Goal: Check status: Check status

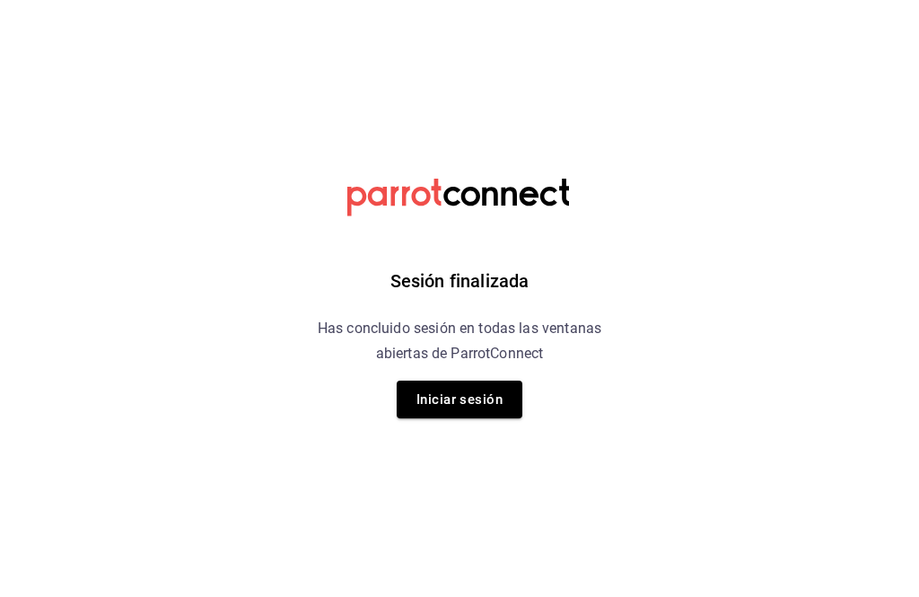
click at [483, 404] on button "Iniciar sesión" at bounding box center [460, 400] width 126 height 38
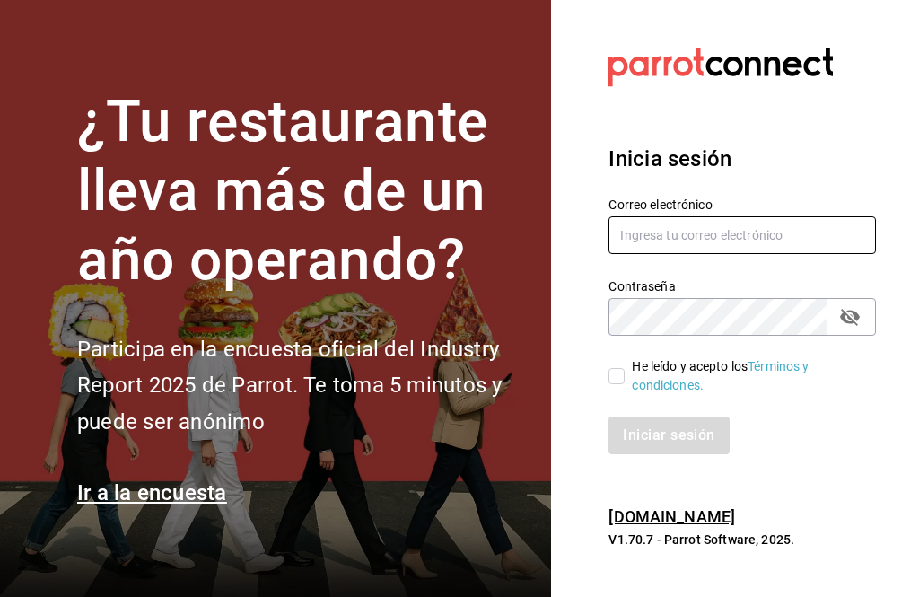
click at [714, 254] on input "text" at bounding box center [743, 235] width 268 height 38
type input "[PERSON_NAME][EMAIL_ADDRESS][DOMAIN_NAME]"
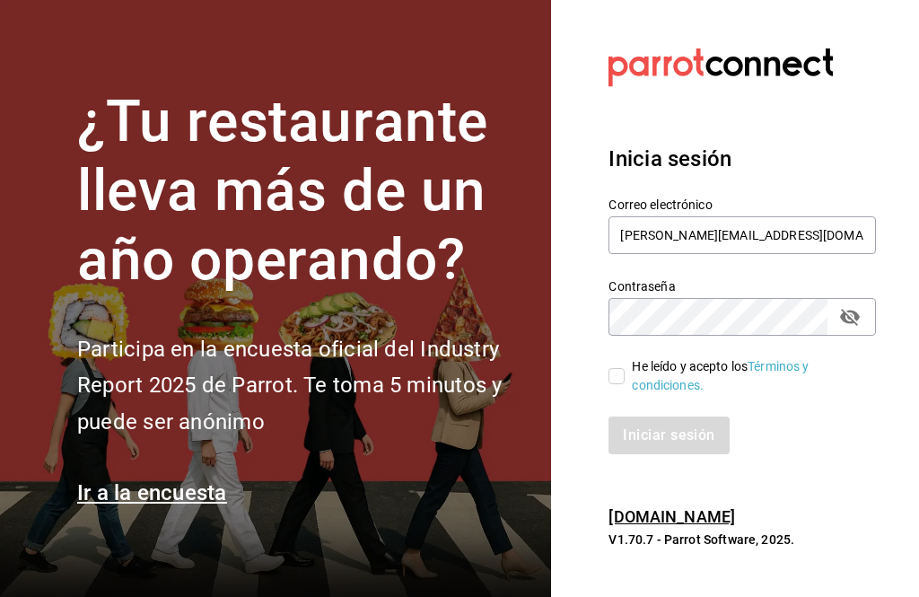
click at [610, 389] on label "He leído y acepto los Términos y condiciones." at bounding box center [735, 376] width 253 height 38
click at [610, 384] on input "He leído y acepto los Términos y condiciones." at bounding box center [617, 376] width 16 height 16
checkbox input "true"
click at [681, 454] on button "Iniciar sesión" at bounding box center [670, 436] width 122 height 38
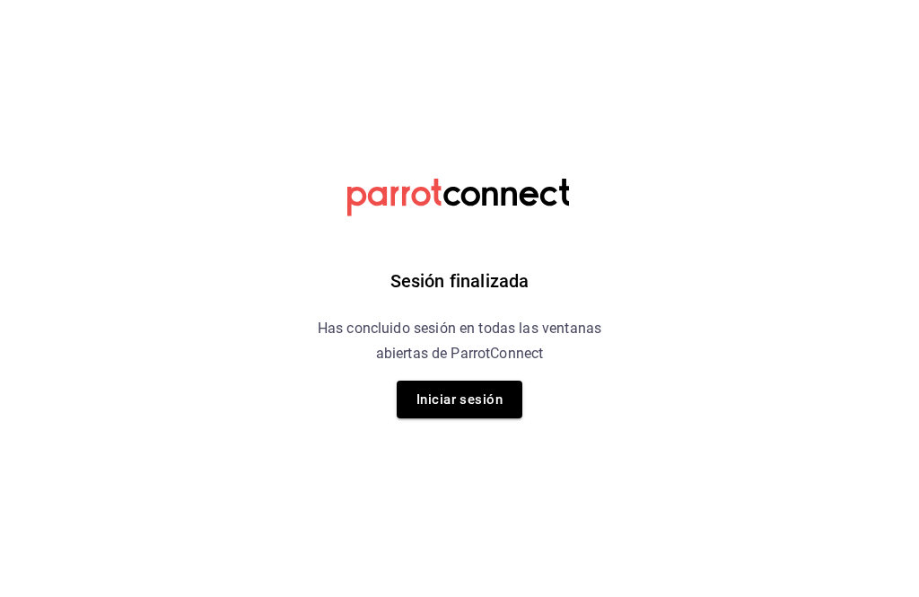
click at [469, 374] on div "Sesión finalizada Has concluido sesión en todas las ventanas abiertas de Parrot…" at bounding box center [459, 298] width 453 height 597
click at [472, 398] on button "Iniciar sesión" at bounding box center [460, 400] width 126 height 38
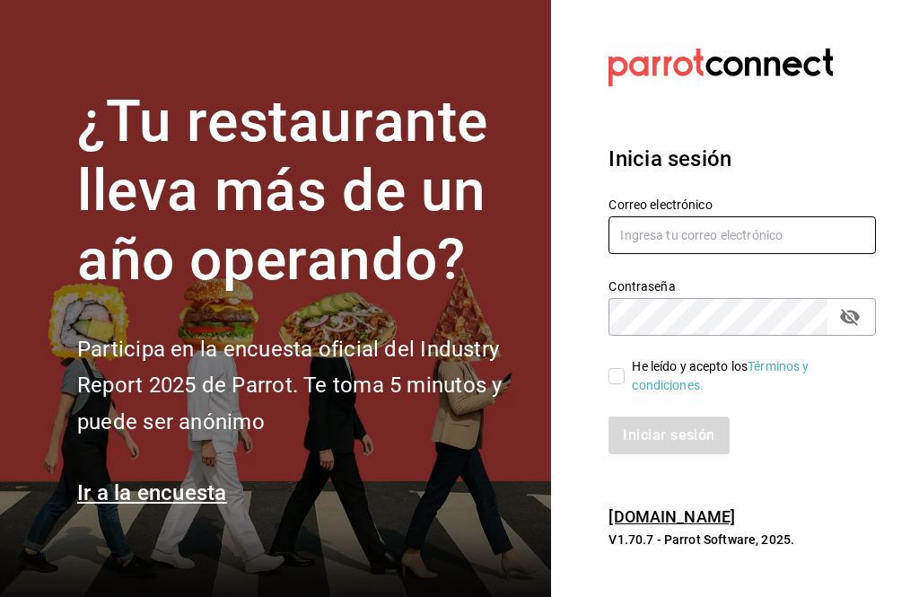
click at [751, 254] on input "text" at bounding box center [743, 235] width 268 height 38
type input "[PERSON_NAME][EMAIL_ADDRESS][DOMAIN_NAME]"
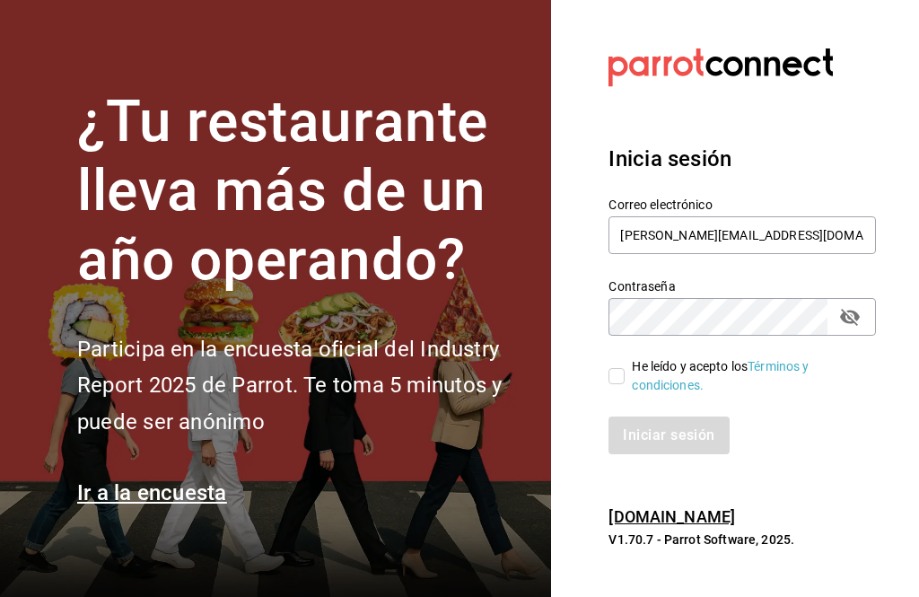
click at [601, 395] on div "He leído y acepto los Términos y condiciones." at bounding box center [731, 365] width 289 height 59
click at [617, 384] on input "He leído y acepto los Términos y condiciones." at bounding box center [617, 376] width 16 height 16
checkbox input "true"
click at [666, 447] on button "Iniciar sesión" at bounding box center [670, 436] width 122 height 38
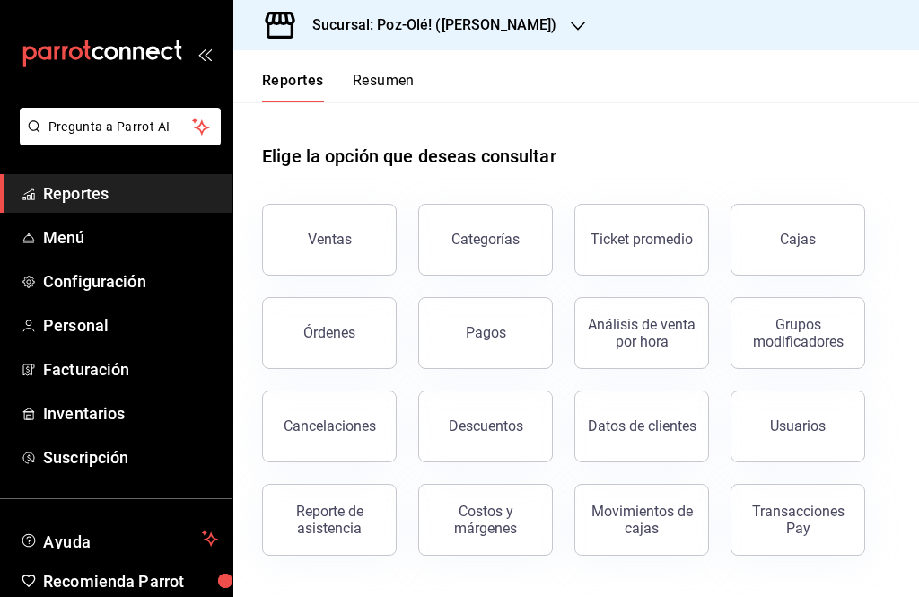
click at [806, 250] on link "Cajas" at bounding box center [798, 240] width 135 height 72
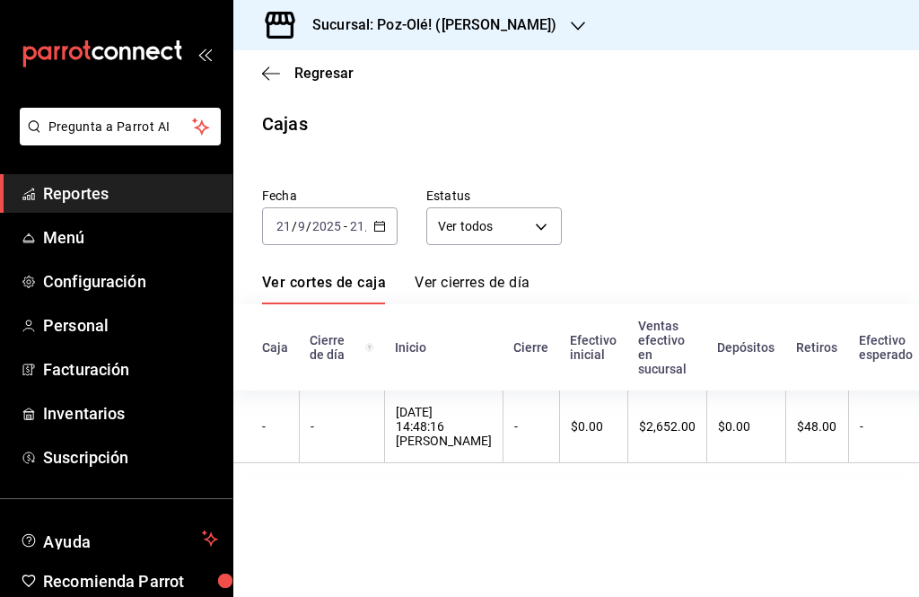
click at [381, 231] on \(Stroke\) "button" at bounding box center [379, 227] width 11 height 10
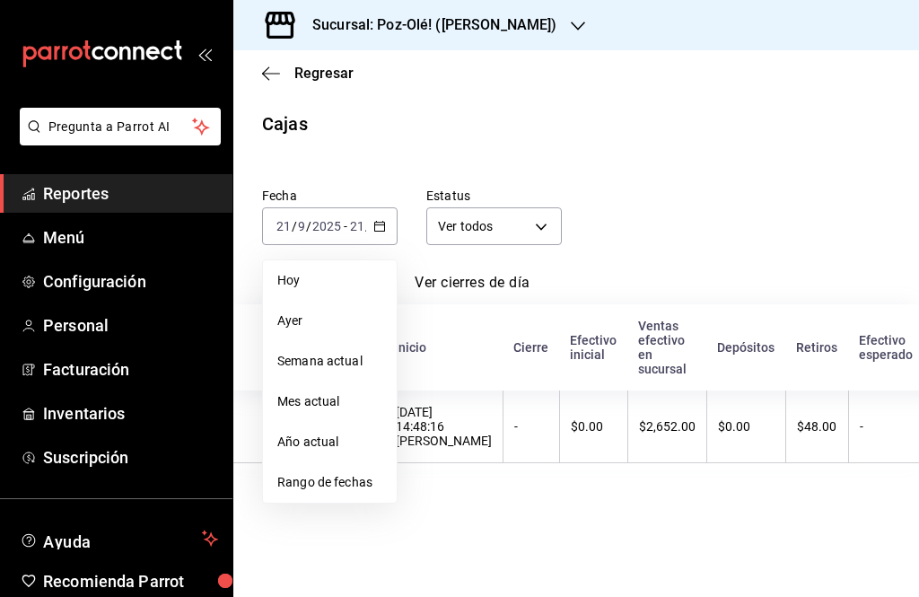
click at [348, 478] on span "Rango de fechas" at bounding box center [329, 482] width 105 height 19
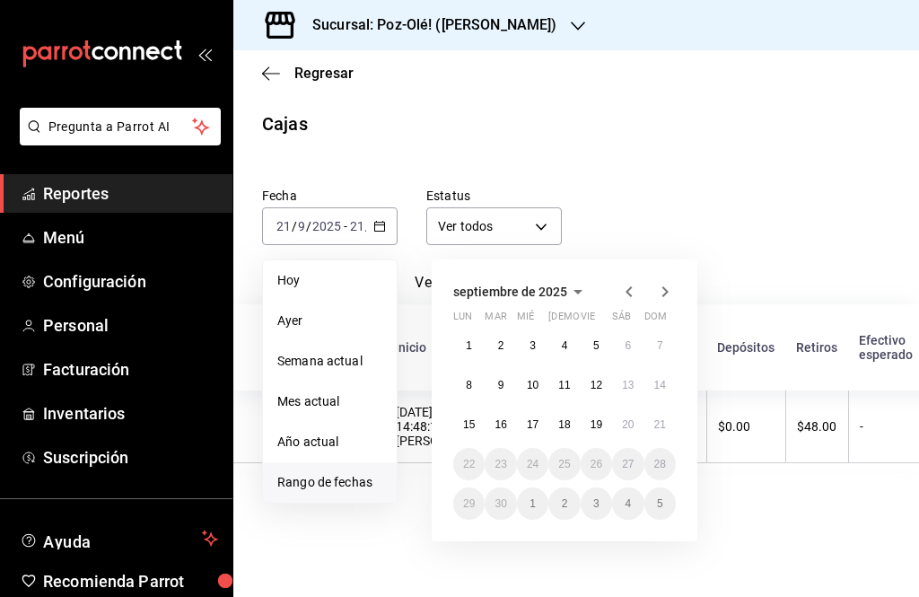
click at [629, 421] on abbr "20" at bounding box center [628, 424] width 12 height 13
click at [628, 421] on abbr "20" at bounding box center [628, 424] width 12 height 13
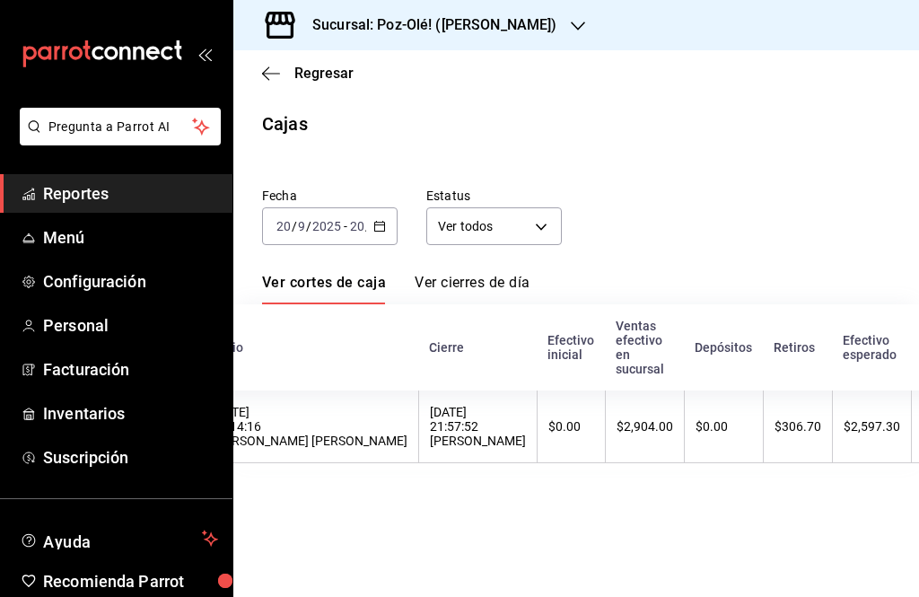
scroll to position [0, 206]
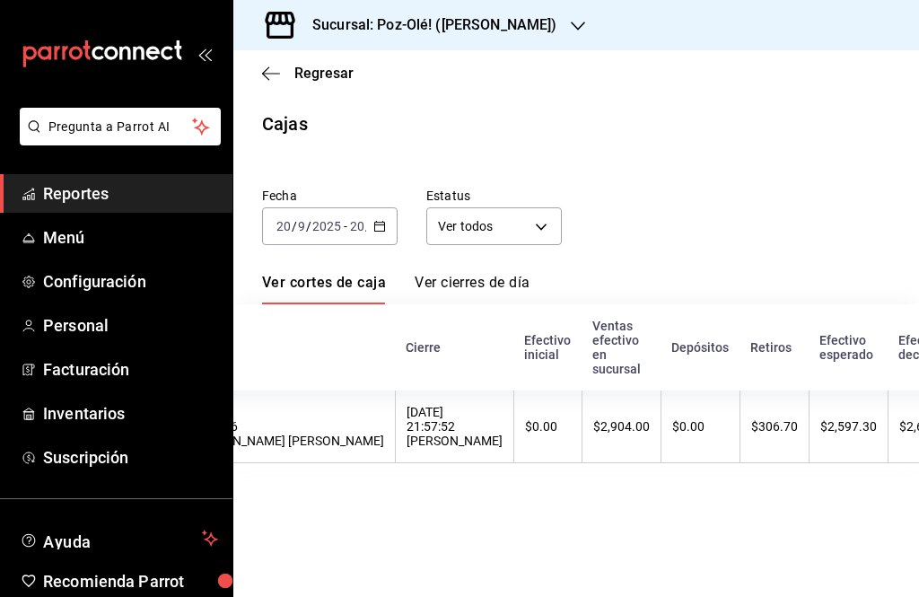
click at [600, 403] on th "$2,904.00" at bounding box center [621, 427] width 79 height 73
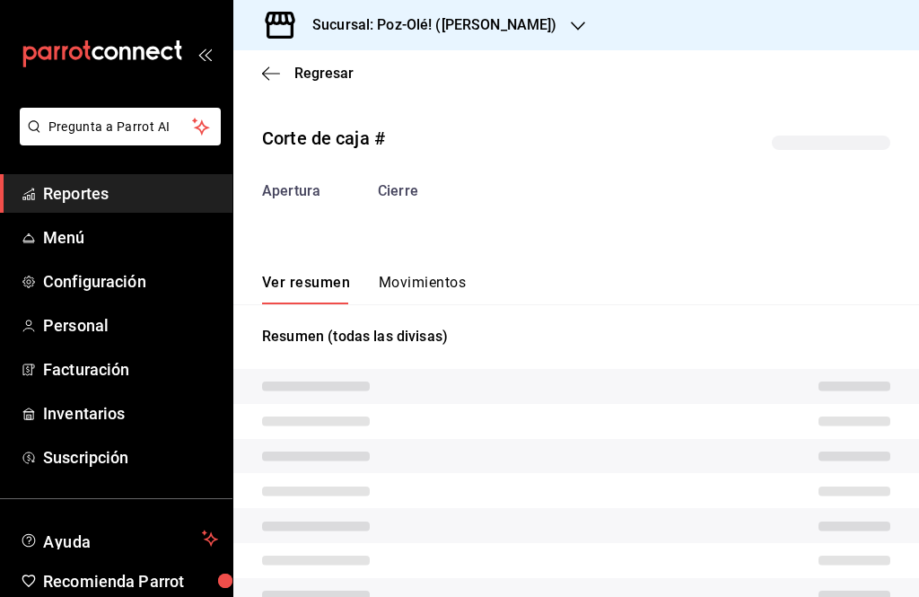
click at [552, 28] on div "Sucursal: Poz-Olé! (Guillermo Valle)" at bounding box center [420, 25] width 345 height 50
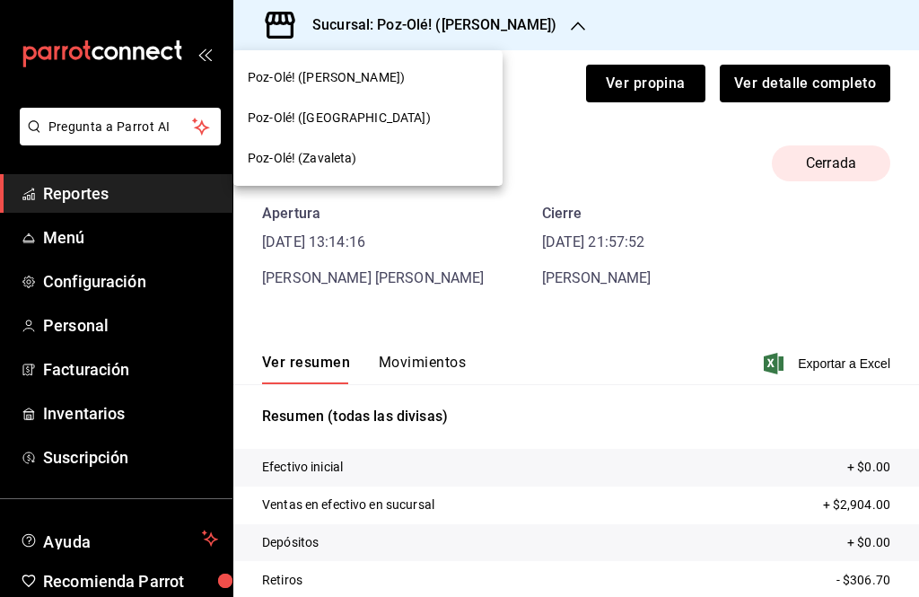
click at [552, 34] on div at bounding box center [459, 298] width 919 height 597
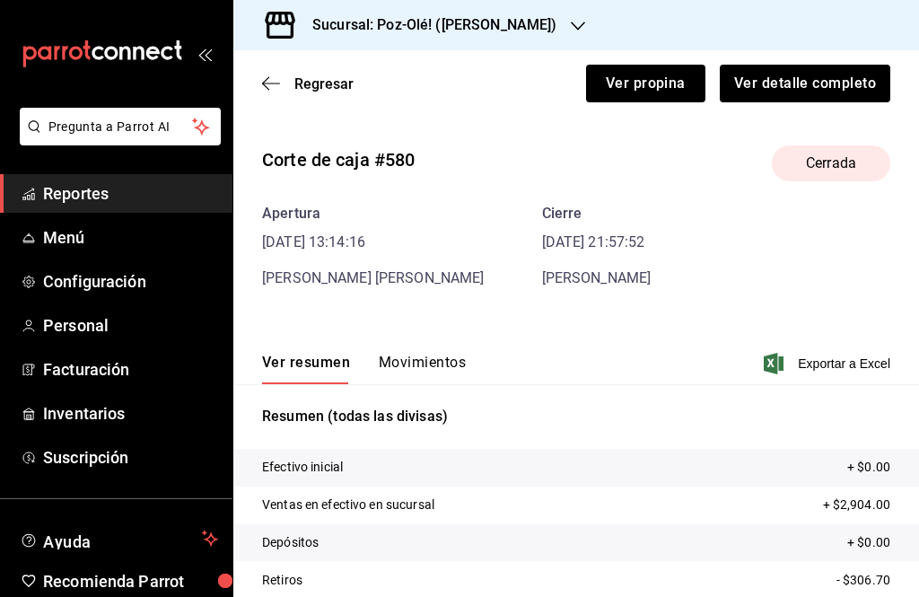
click at [571, 29] on icon "button" at bounding box center [578, 26] width 14 height 14
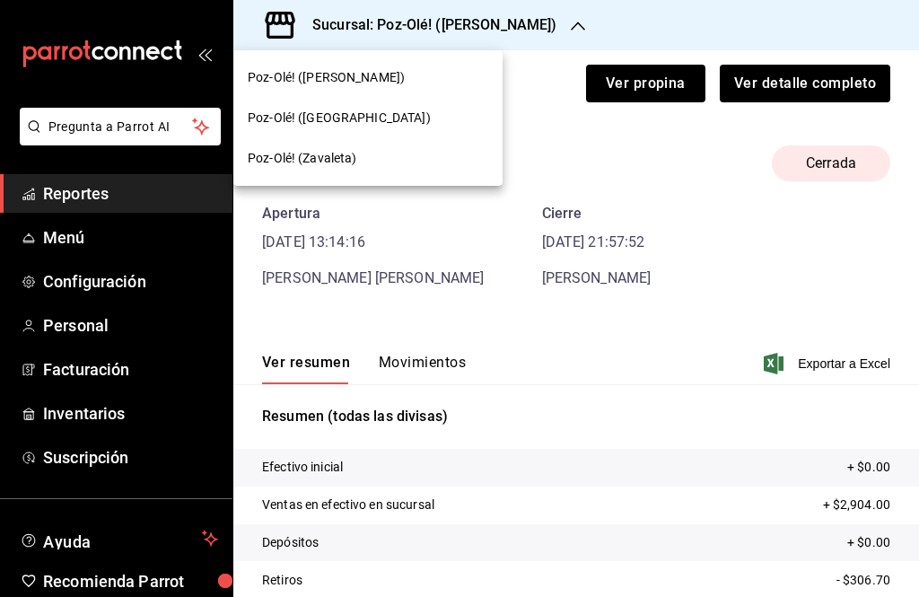
click at [406, 170] on div "Poz-Olé! (Zavaleta)" at bounding box center [367, 158] width 269 height 40
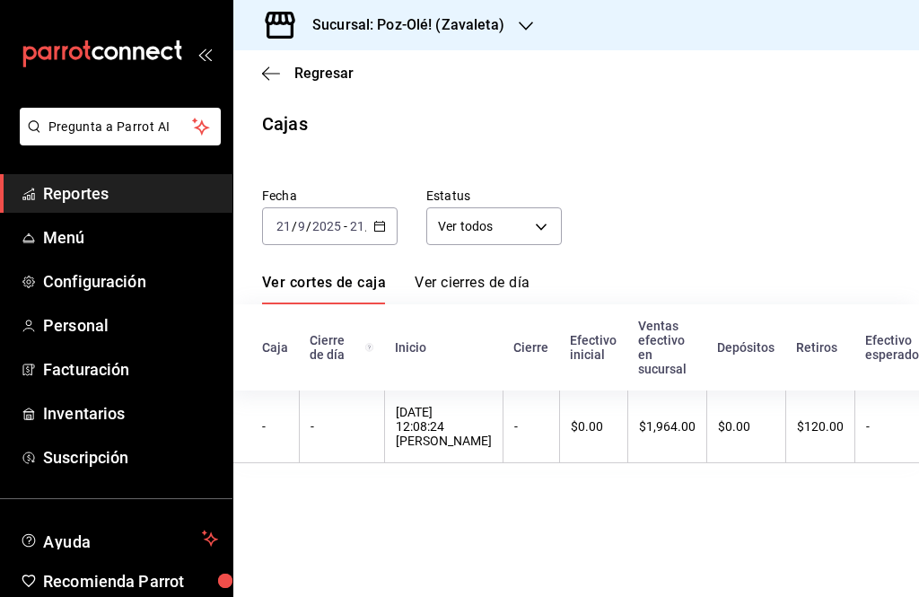
click at [645, 407] on th "$1,964.00" at bounding box center [667, 427] width 79 height 73
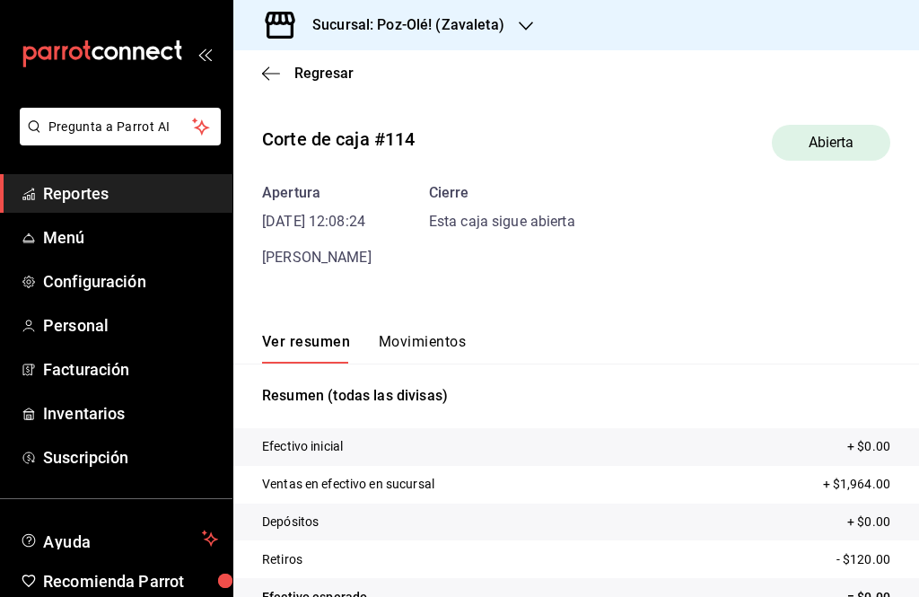
click at [269, 66] on icon "button" at bounding box center [271, 74] width 18 height 16
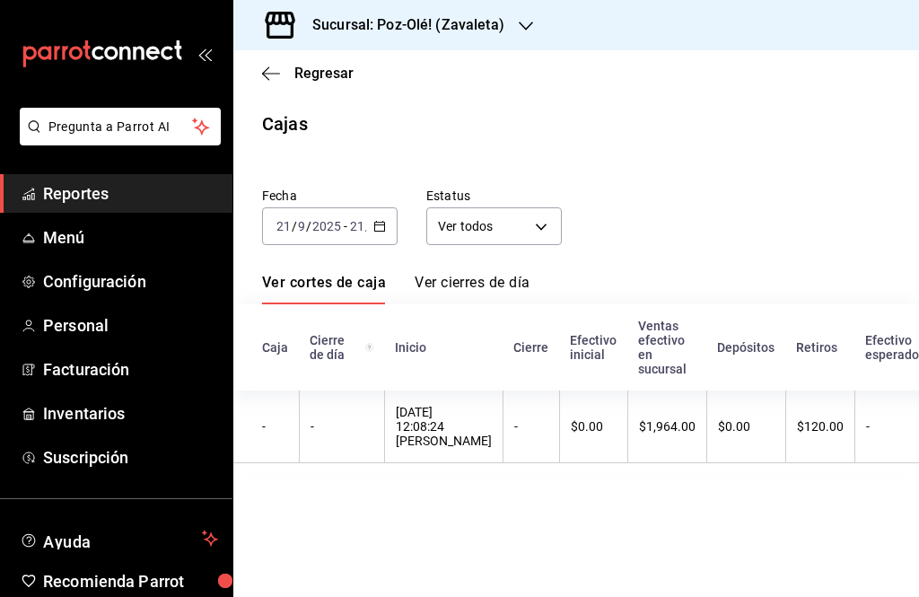
click at [649, 408] on th "$1,964.00" at bounding box center [667, 427] width 79 height 73
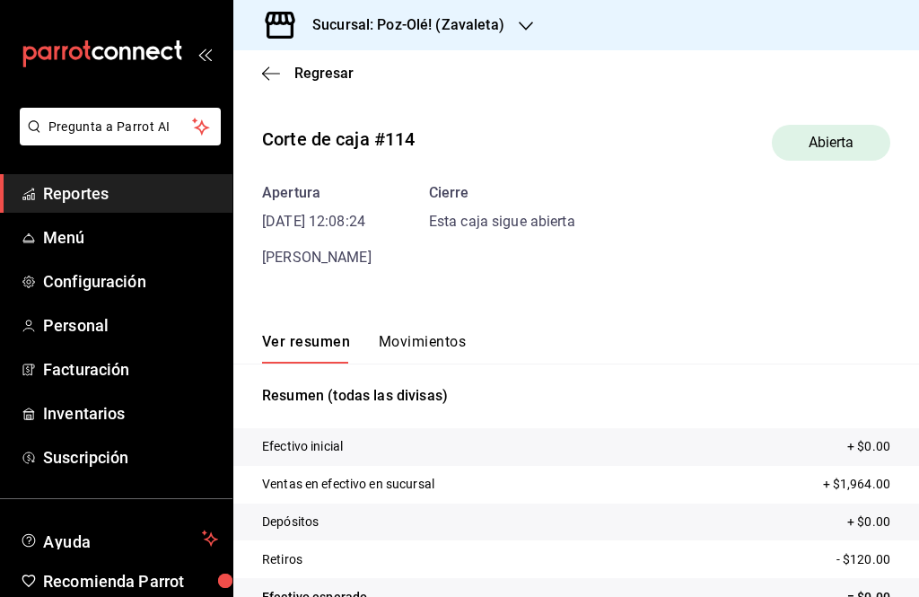
click at [508, 207] on div "Cierre Esta caja sigue abierta" at bounding box center [502, 207] width 146 height 50
click at [506, 224] on div "Esta caja sigue abierta" at bounding box center [502, 222] width 146 height 22
click at [274, 80] on icon "button" at bounding box center [271, 74] width 18 height 16
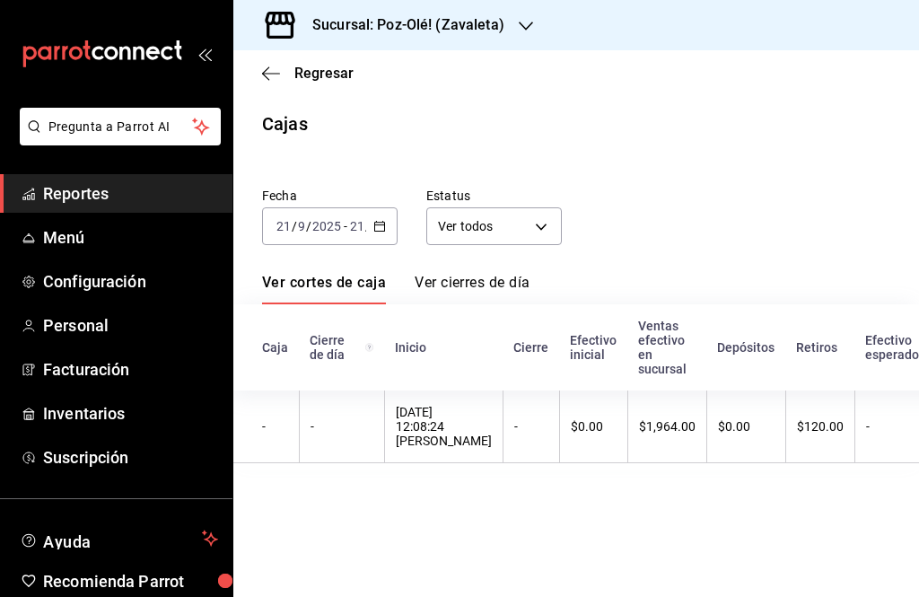
click at [274, 80] on icon "button" at bounding box center [271, 74] width 18 height 16
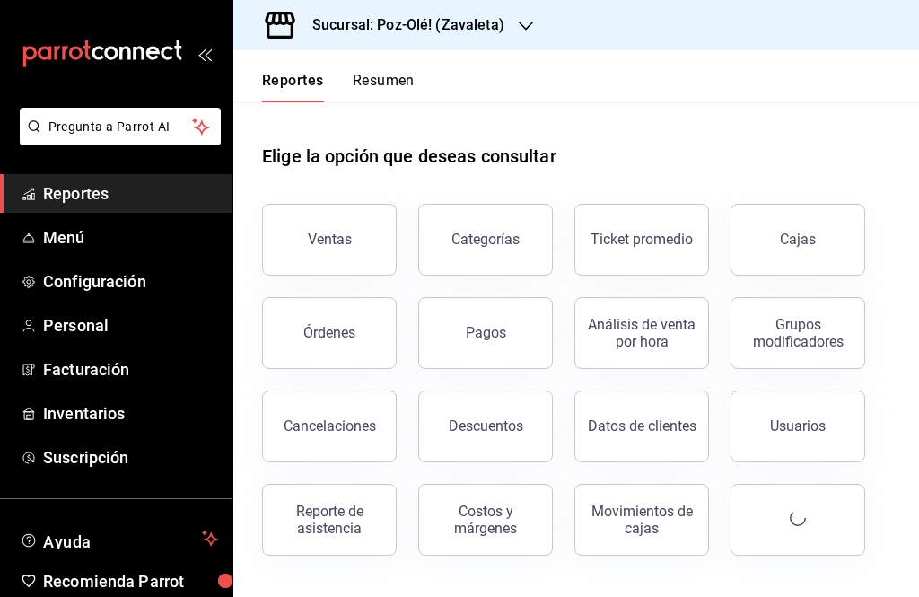
click at [783, 256] on link "Cajas" at bounding box center [798, 240] width 135 height 72
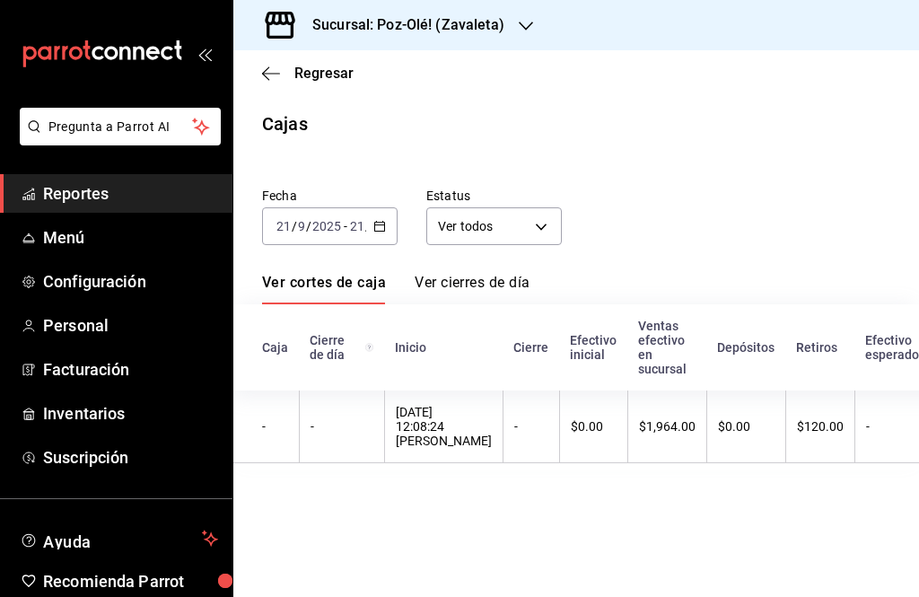
click at [629, 415] on th "$1,964.00" at bounding box center [667, 427] width 79 height 73
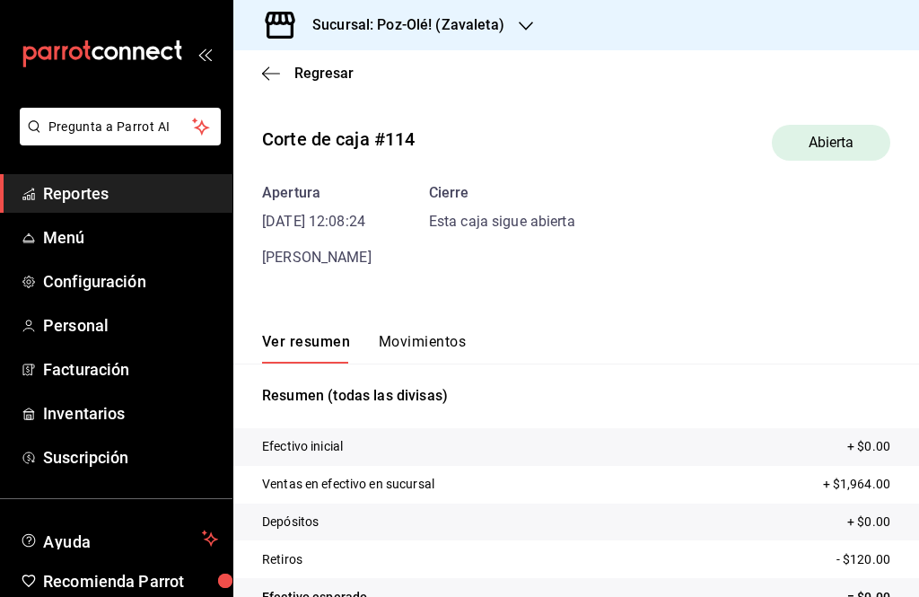
click at [268, 76] on icon "button" at bounding box center [271, 74] width 18 height 16
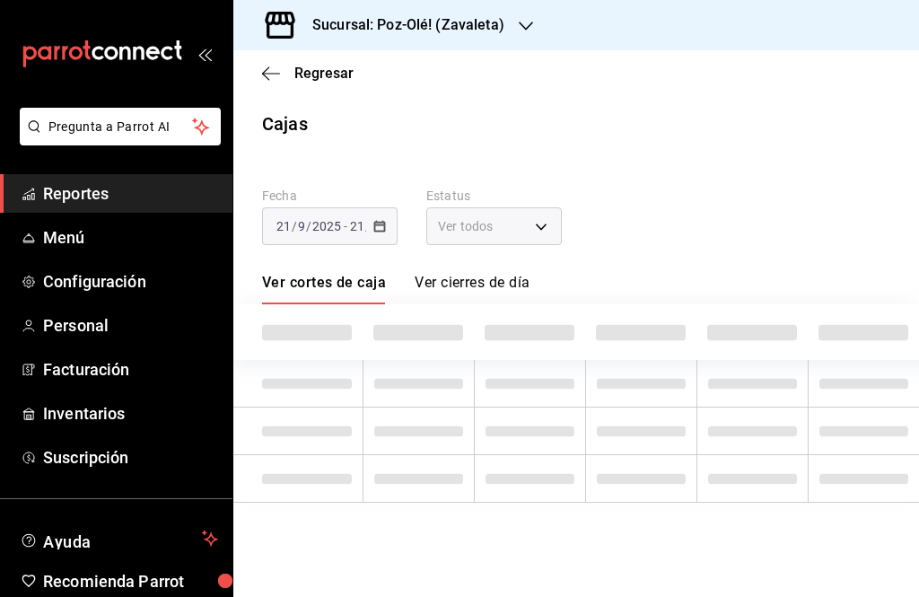
click at [270, 69] on icon "button" at bounding box center [271, 74] width 18 height 16
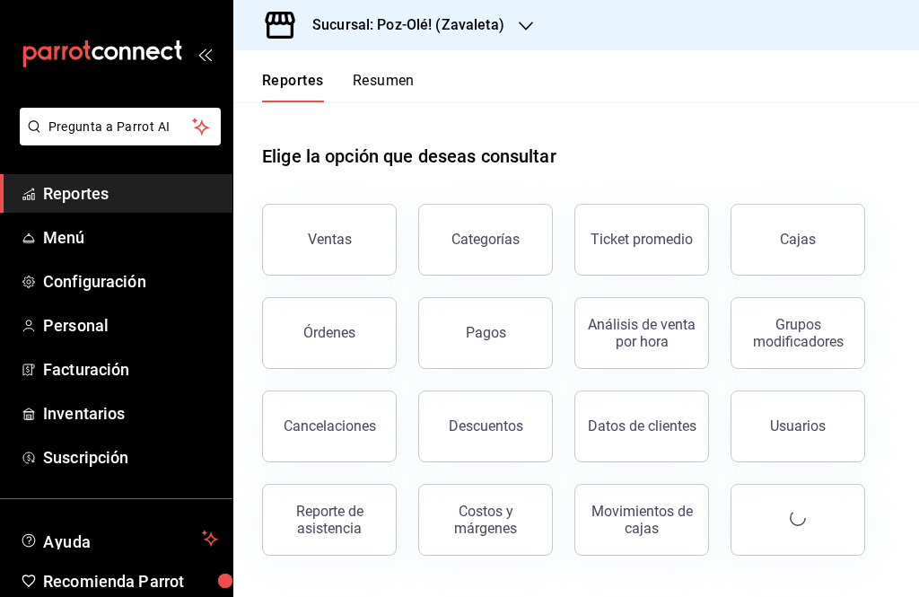
click at [373, 215] on button "Ventas" at bounding box center [329, 240] width 135 height 72
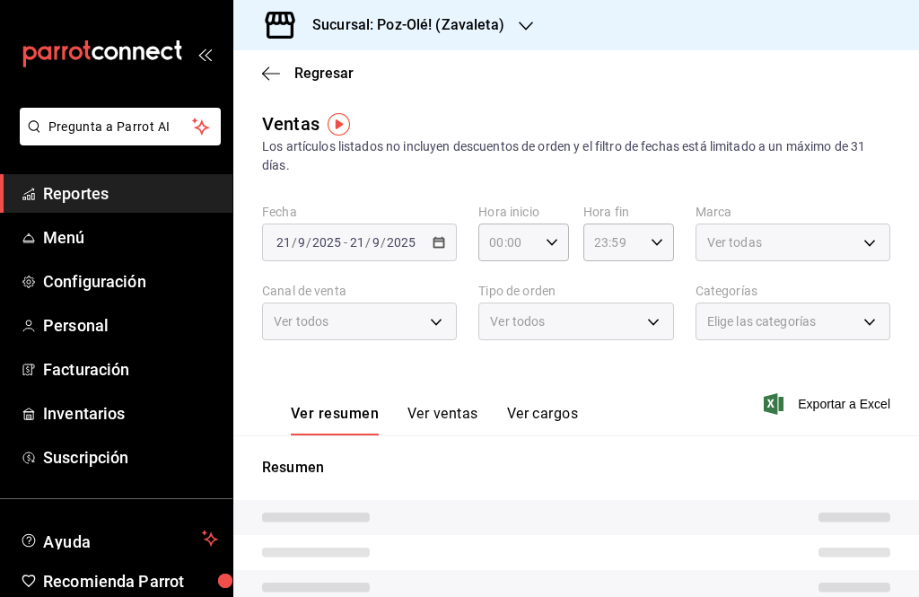
click at [274, 70] on icon "button" at bounding box center [271, 74] width 18 height 16
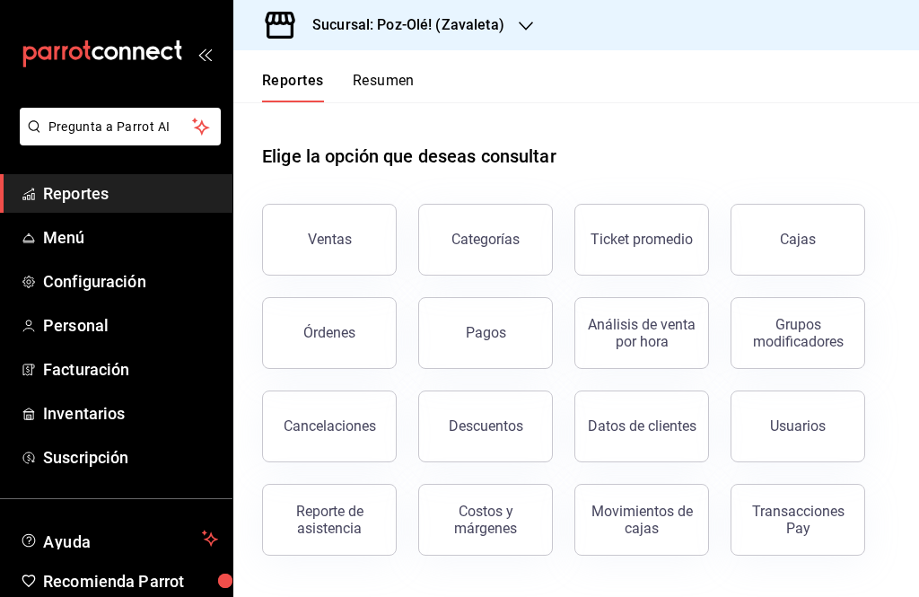
click at [270, 75] on button "Reportes" at bounding box center [293, 87] width 62 height 31
click at [811, 229] on link "Cajas" at bounding box center [798, 240] width 135 height 72
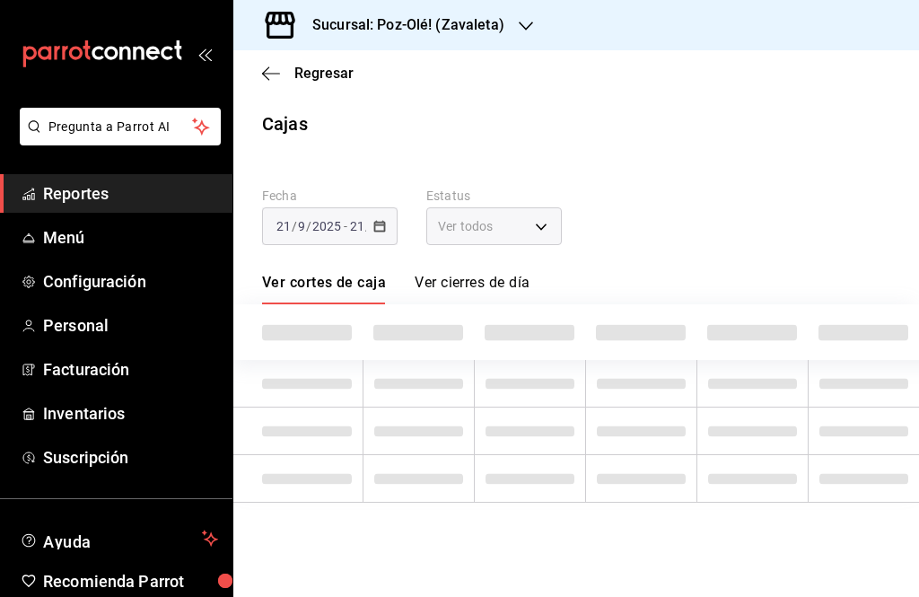
click at [852, 560] on main "Regresar Cajas Fecha 2025-09-21 21 / 9 / 2025 - 2025-09-21 21 / 9 / 2025 Estatu…" at bounding box center [576, 323] width 686 height 547
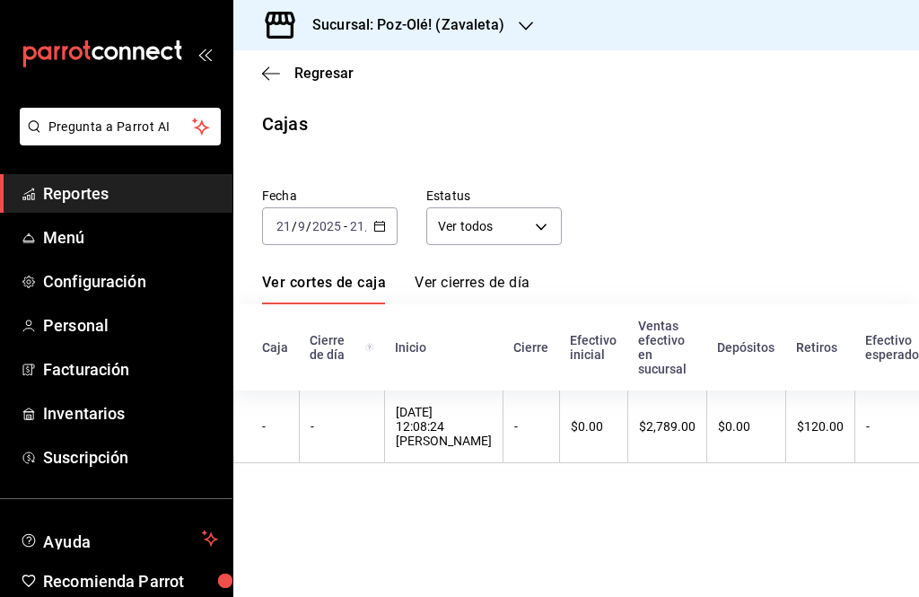
click at [375, 230] on \(Stroke\) "button" at bounding box center [379, 227] width 11 height 10
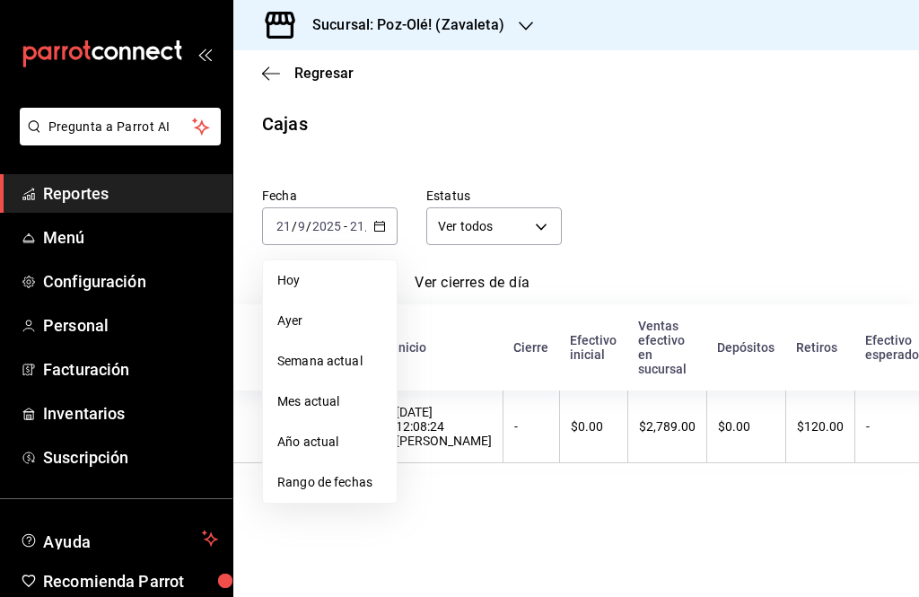
click at [356, 473] on span "Rango de fechas" at bounding box center [329, 482] width 105 height 19
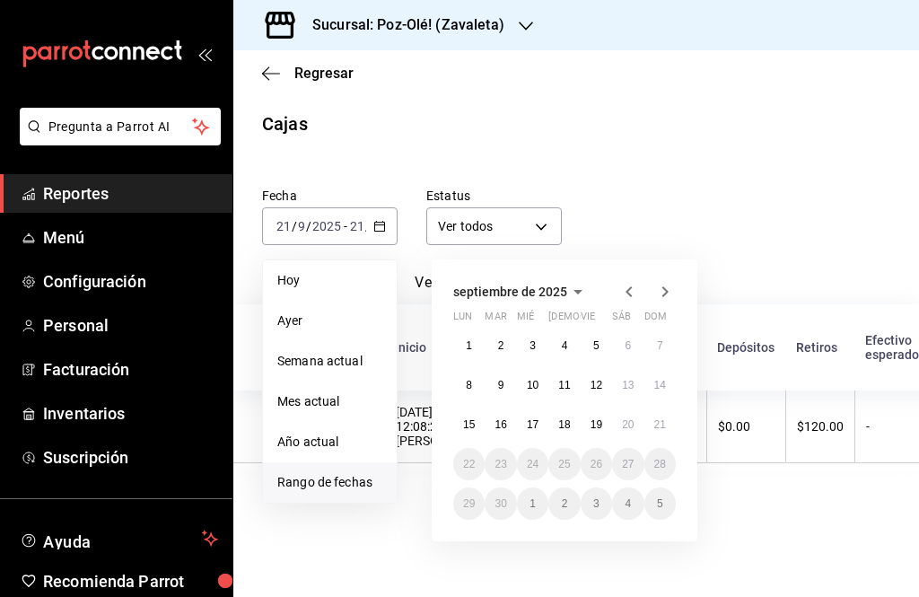
click at [572, 289] on icon "button" at bounding box center [578, 292] width 22 height 22
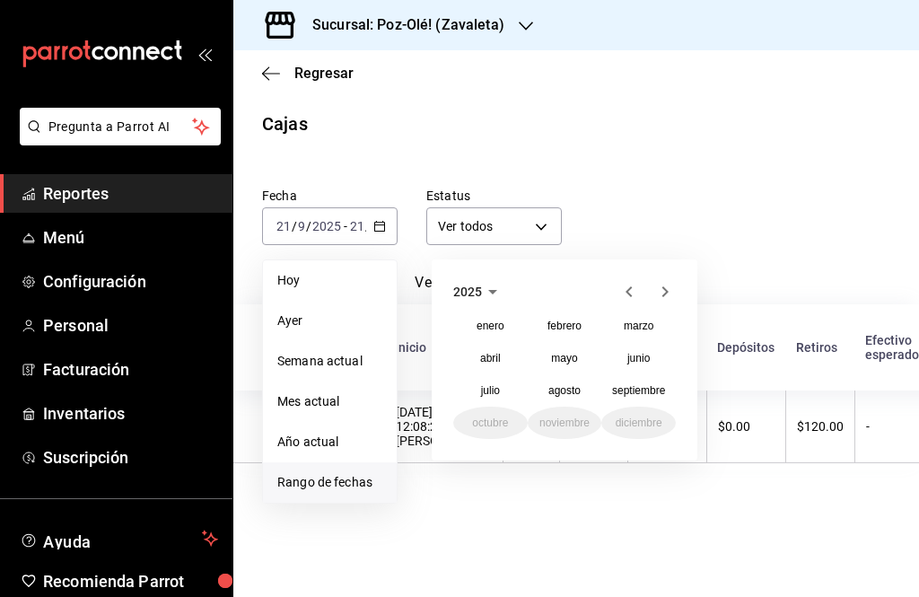
click at [571, 391] on abbr "agosto" at bounding box center [565, 390] width 32 height 13
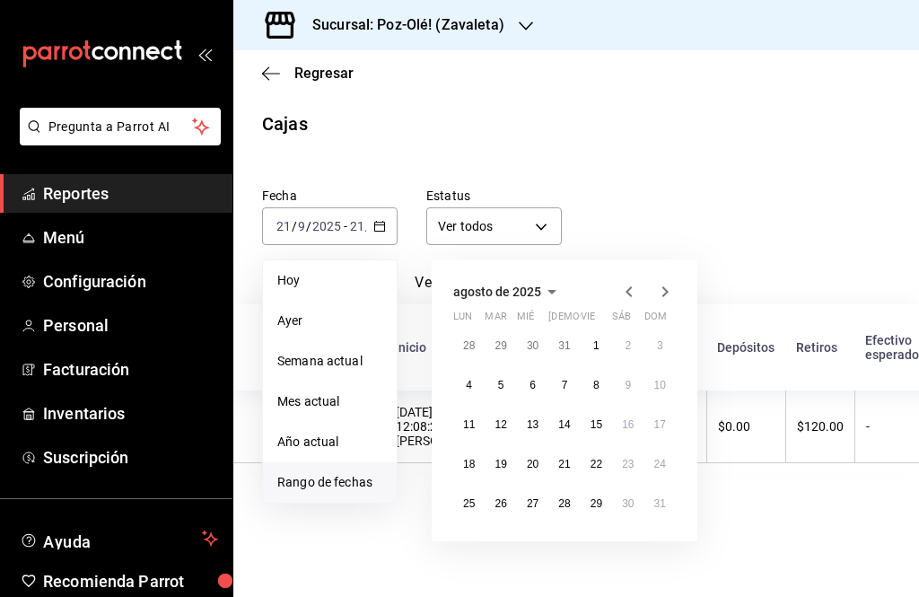
click at [559, 380] on button "7" at bounding box center [564, 385] width 31 height 32
click at [559, 382] on button "7" at bounding box center [564, 385] width 31 height 32
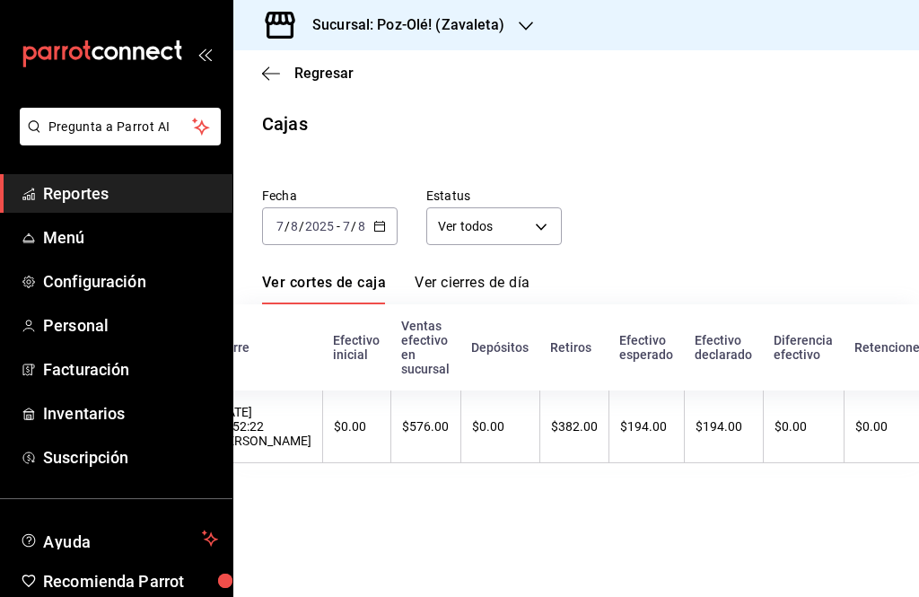
scroll to position [0, 400]
click at [499, 281] on link "Ver cierres de día" at bounding box center [472, 289] width 115 height 31
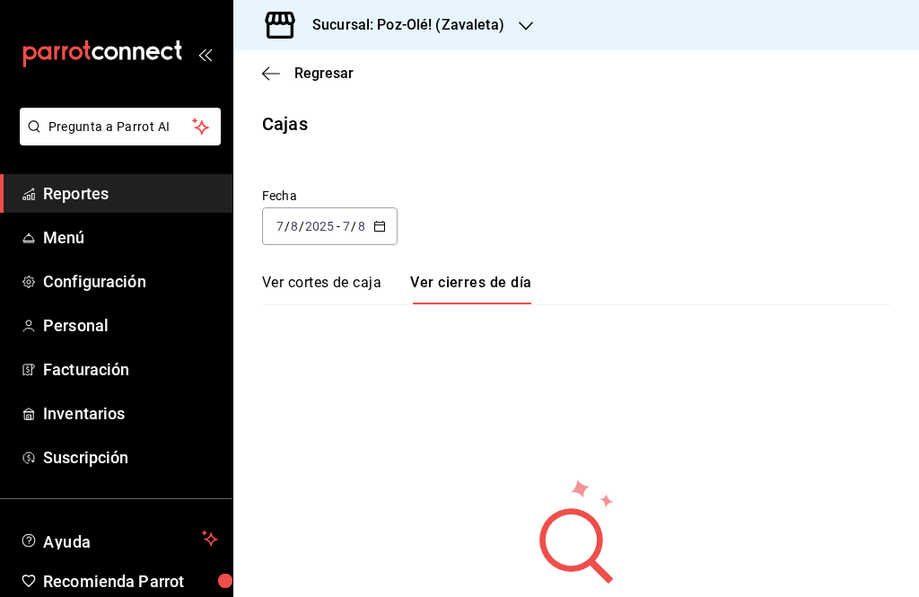
click at [378, 221] on icon "button" at bounding box center [379, 226] width 13 height 13
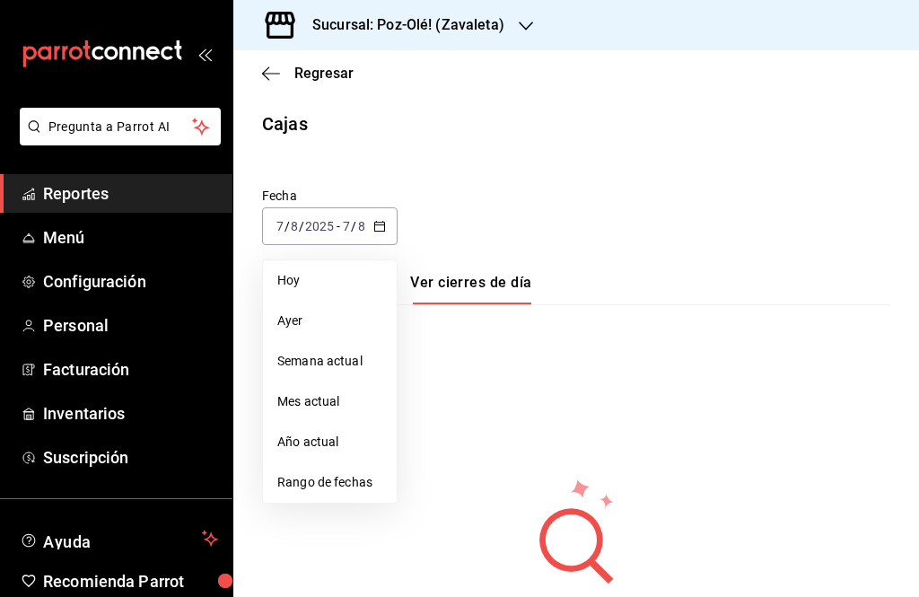
click at [358, 470] on li "Rango de fechas" at bounding box center [330, 482] width 134 height 40
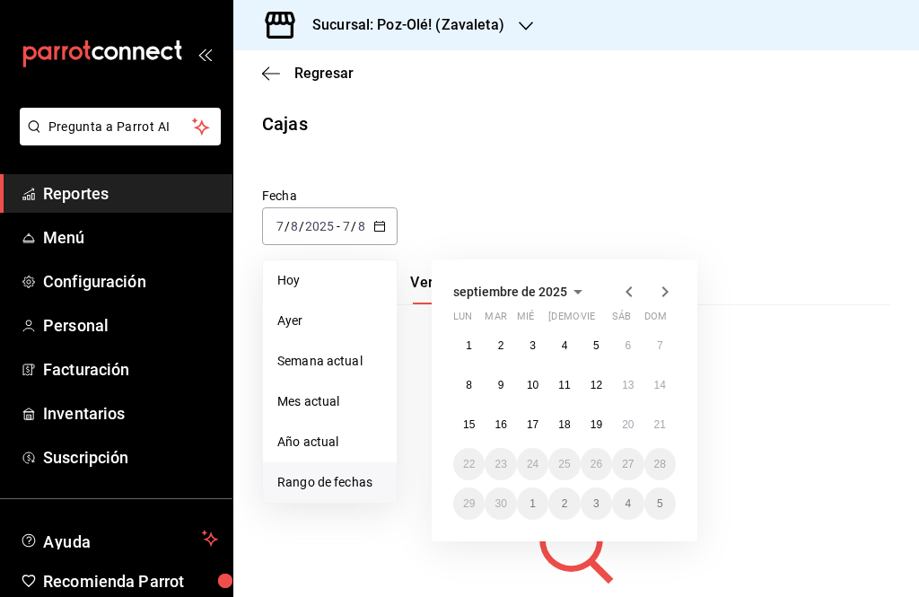
click at [625, 425] on abbr "20" at bounding box center [628, 424] width 12 height 13
click at [624, 425] on abbr "20" at bounding box center [628, 424] width 12 height 13
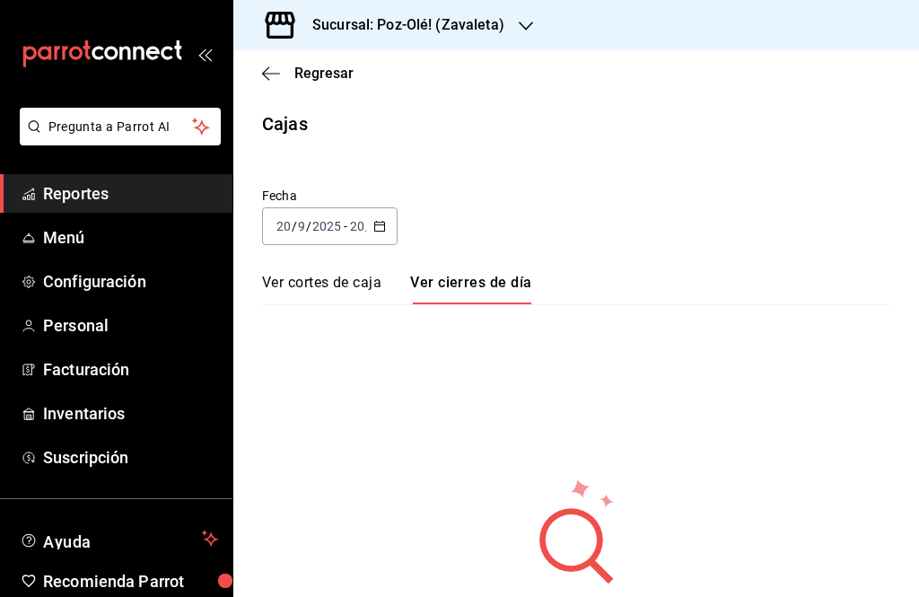
click at [311, 285] on link "Ver cortes de caja" at bounding box center [321, 289] width 119 height 31
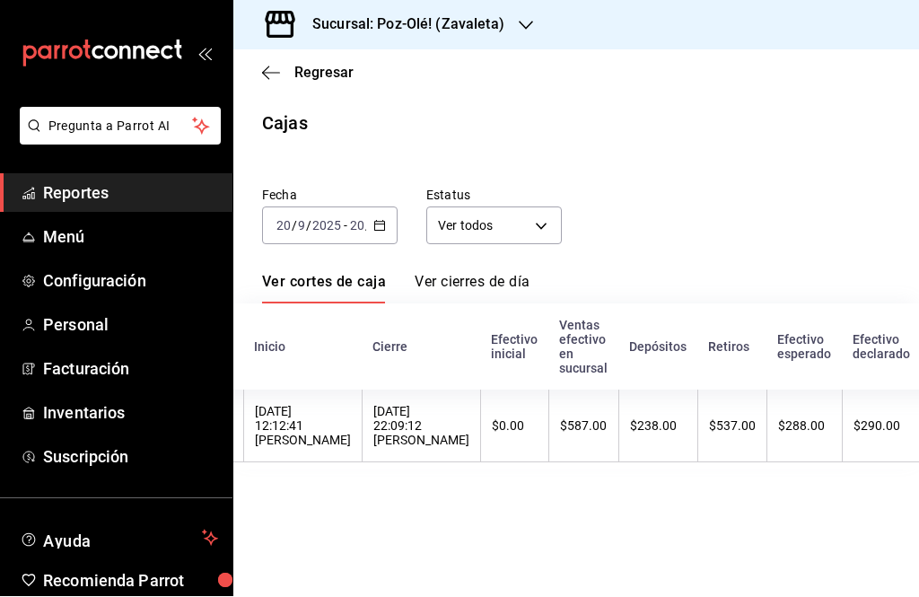
scroll to position [0, 140]
click at [549, 416] on th "$587.00" at bounding box center [584, 427] width 70 height 73
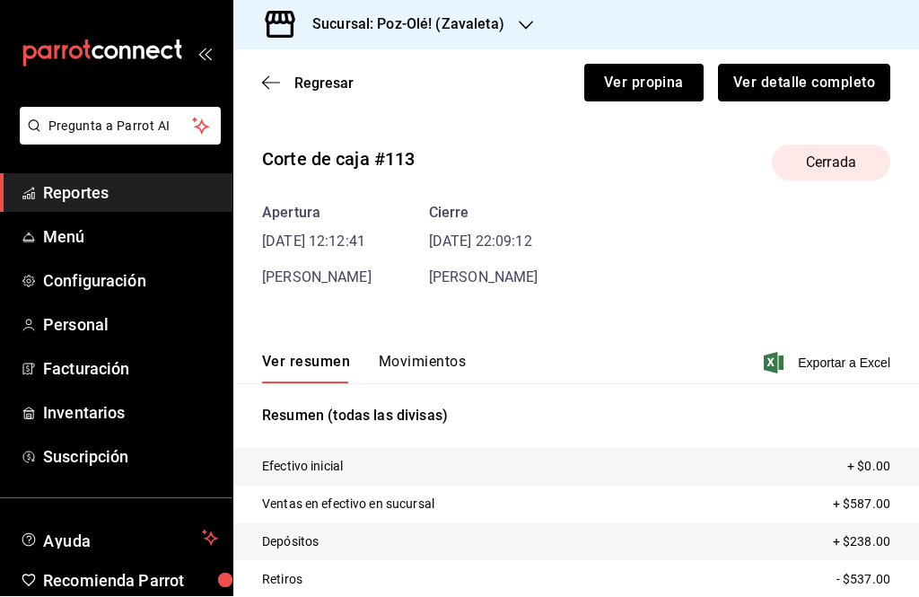
click at [841, 82] on button "Ver detalle completo" at bounding box center [804, 84] width 172 height 38
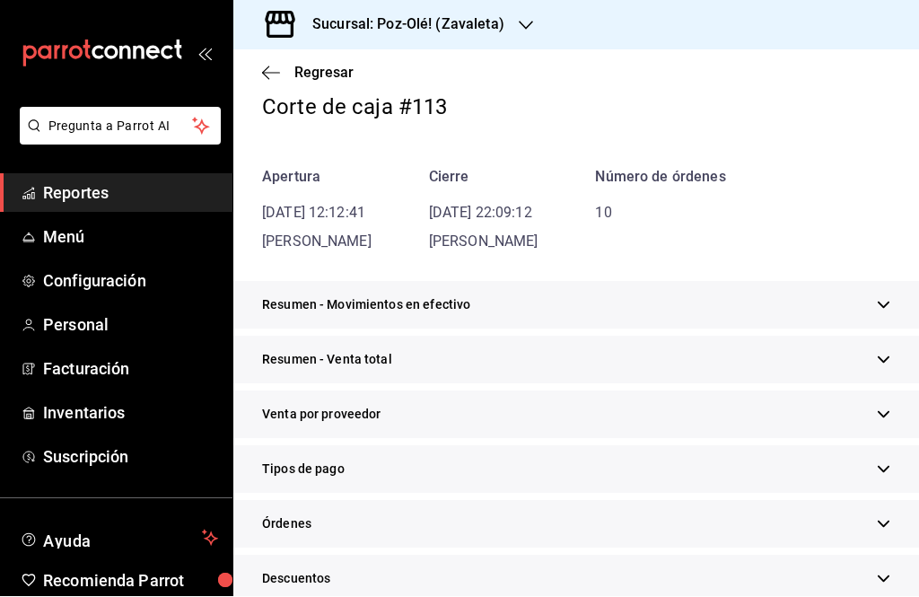
scroll to position [189, 0]
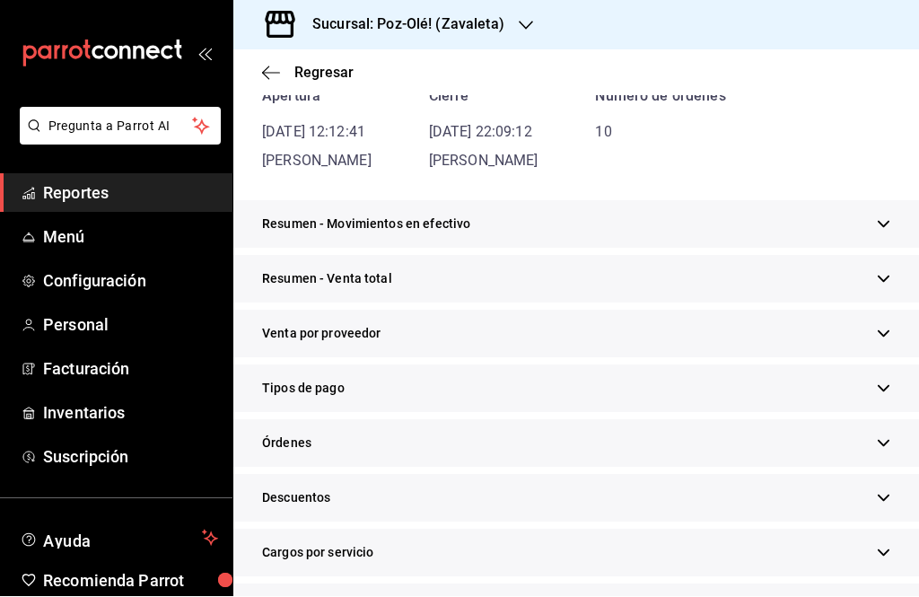
click at [602, 398] on div "Tipos de pago" at bounding box center [576, 389] width 686 height 48
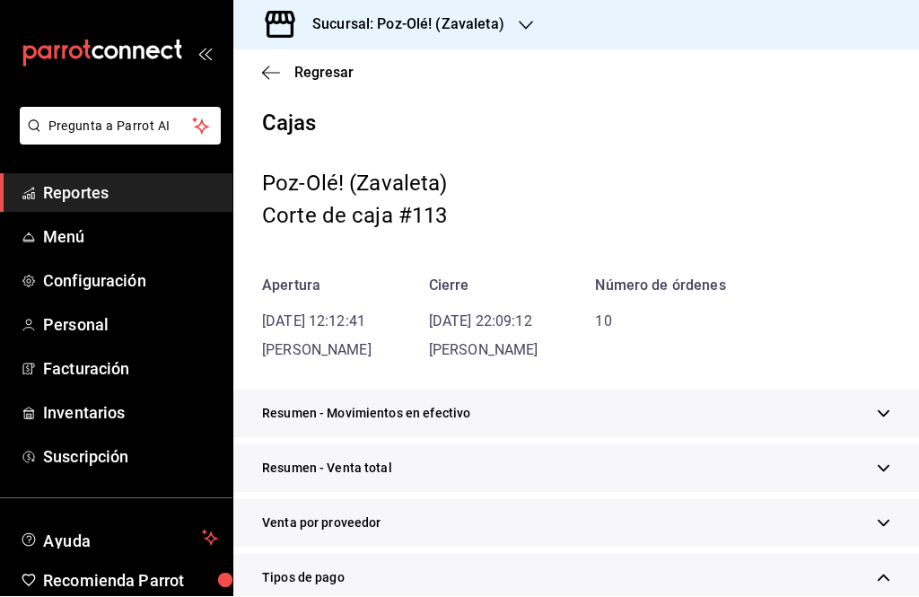
scroll to position [0, 0]
click at [271, 77] on icon "button" at bounding box center [271, 74] width 18 height 16
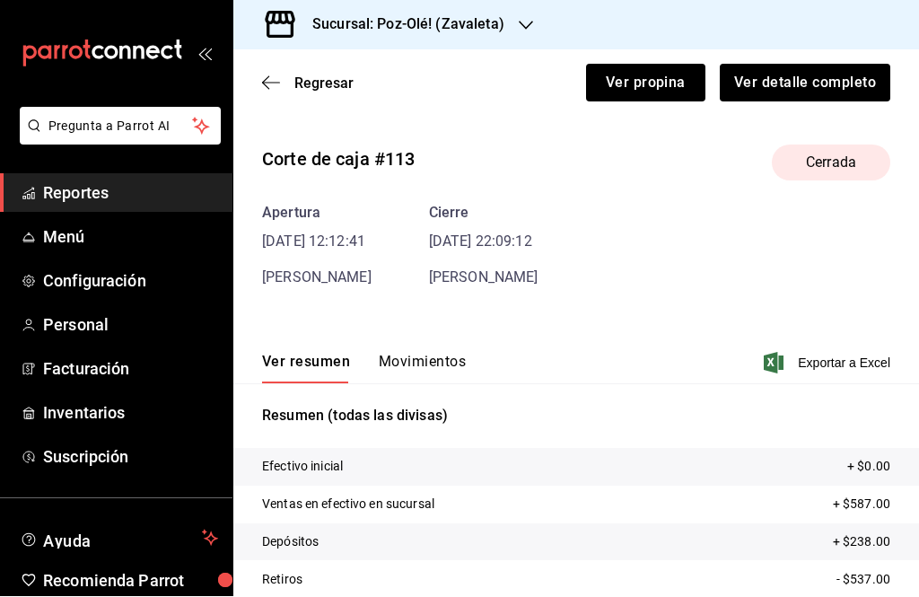
click at [266, 75] on icon "button" at bounding box center [271, 83] width 18 height 16
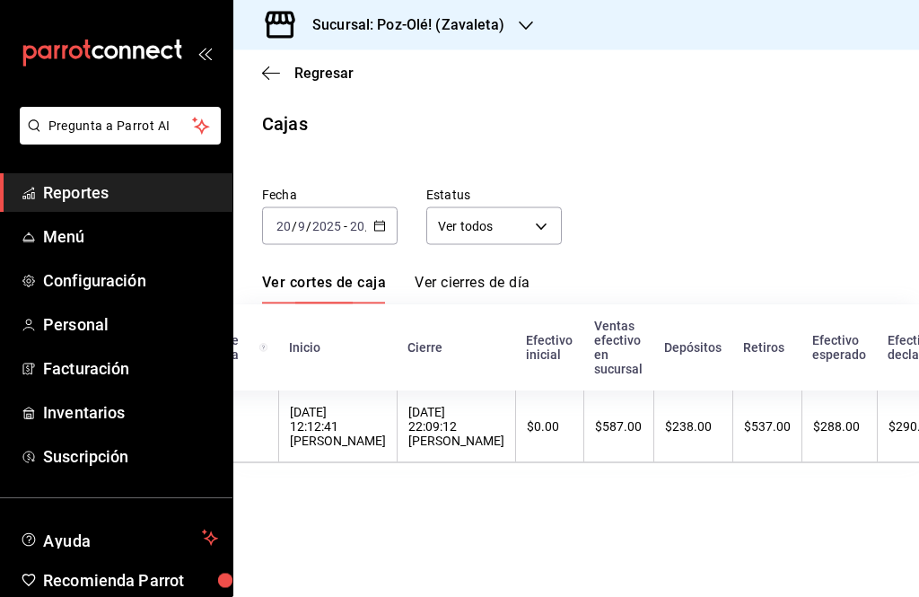
click at [593, 410] on th "$587.00" at bounding box center [619, 427] width 70 height 73
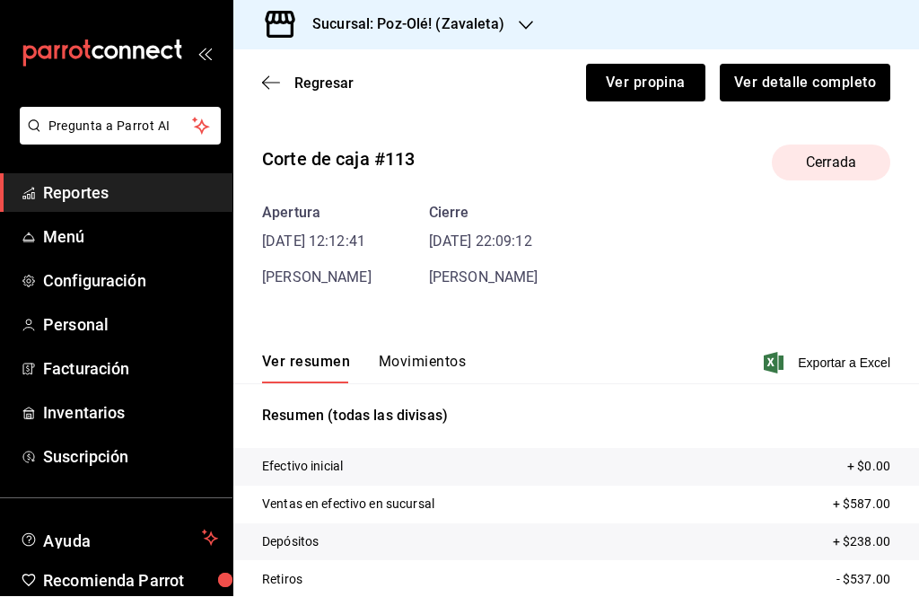
click at [253, 79] on div "Regresar Ver propina Ver detalle completo" at bounding box center [576, 83] width 686 height 66
click at [266, 86] on icon "button" at bounding box center [265, 83] width 7 height 13
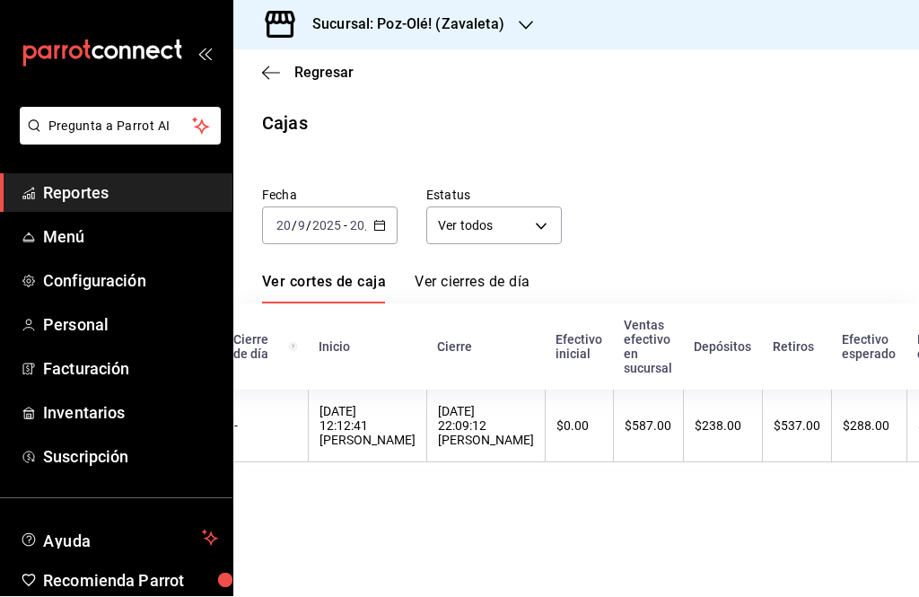
scroll to position [0, 74]
click at [628, 424] on div "$587.00" at bounding box center [652, 426] width 48 height 14
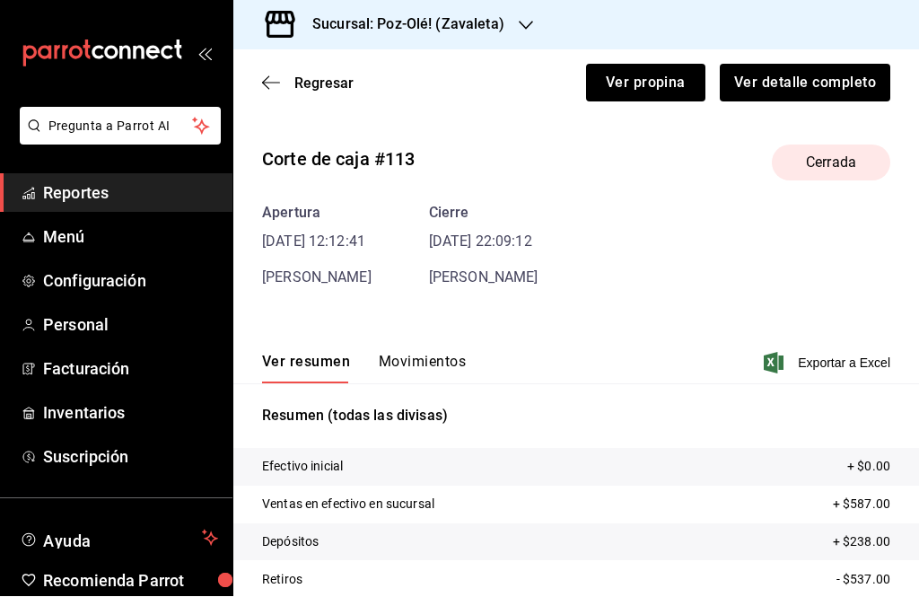
click at [426, 356] on button "Movimientos" at bounding box center [422, 369] width 87 height 31
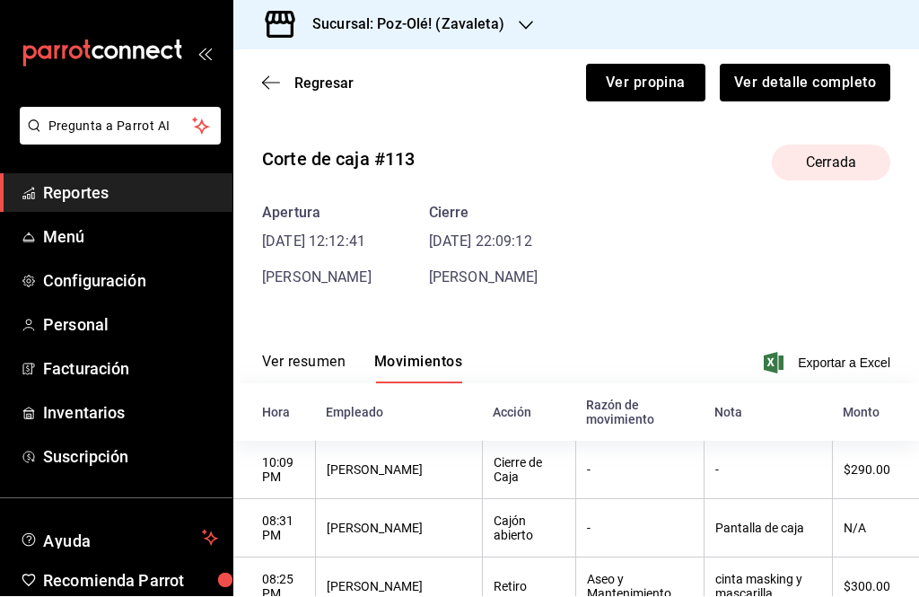
click at [262, 79] on icon "button" at bounding box center [271, 83] width 18 height 16
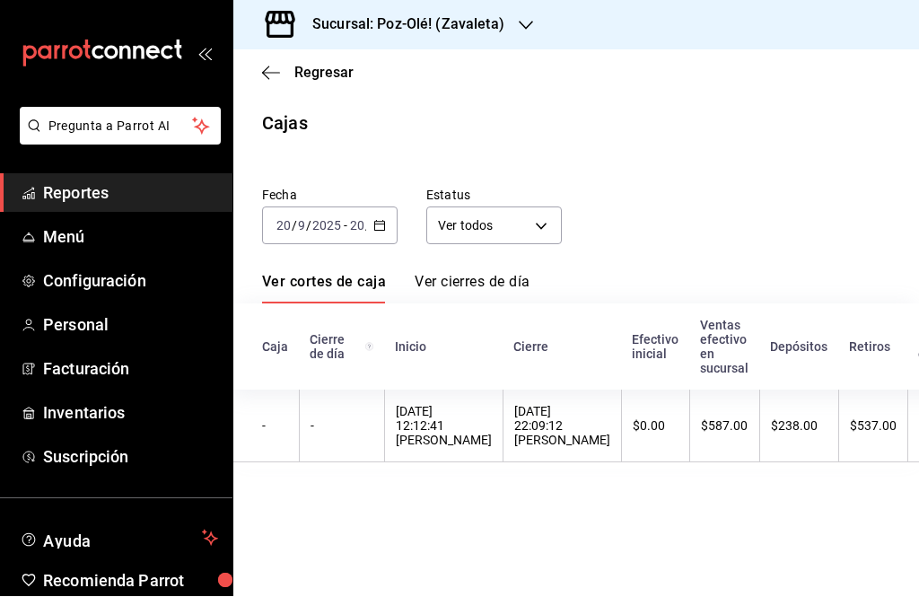
click at [267, 68] on icon "button" at bounding box center [265, 72] width 7 height 13
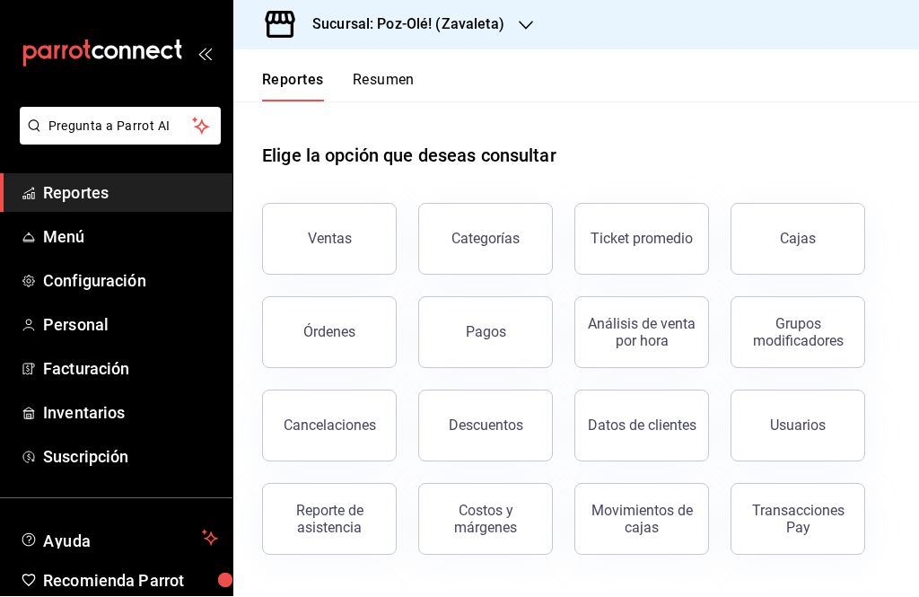
click at [791, 266] on link "Cajas" at bounding box center [798, 240] width 135 height 72
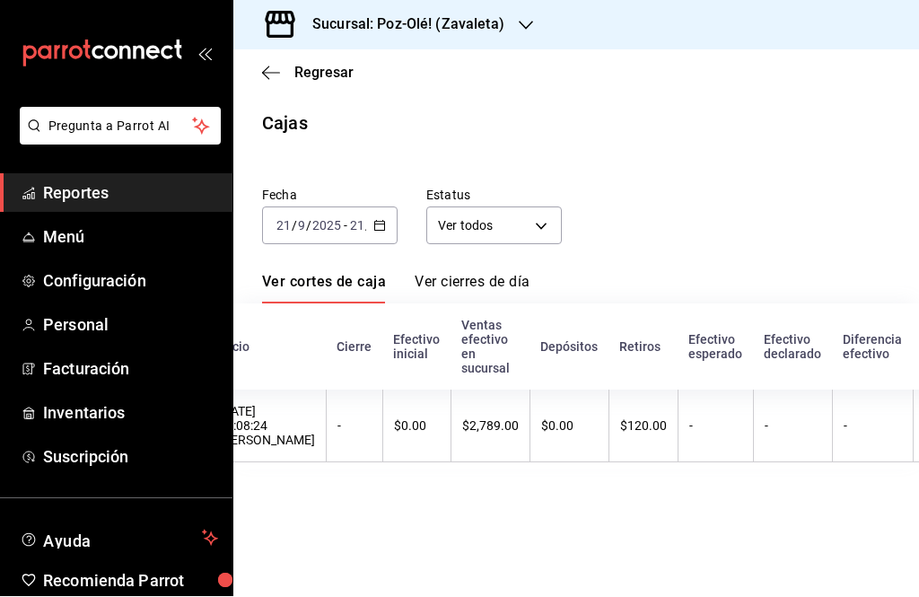
scroll to position [0, 181]
click at [446, 414] on th "$2,789.00" at bounding box center [485, 427] width 79 height 73
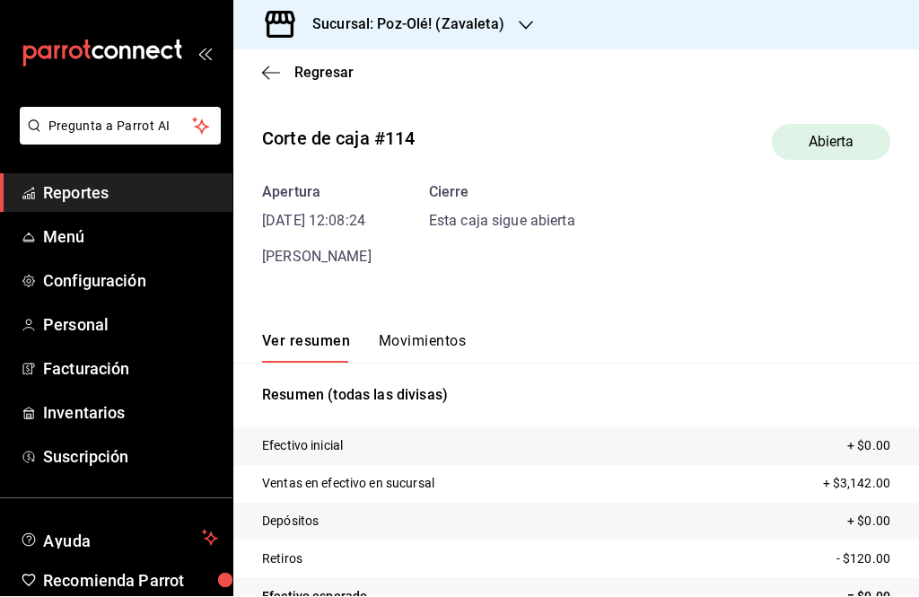
click at [265, 73] on icon "button" at bounding box center [271, 73] width 18 height 1
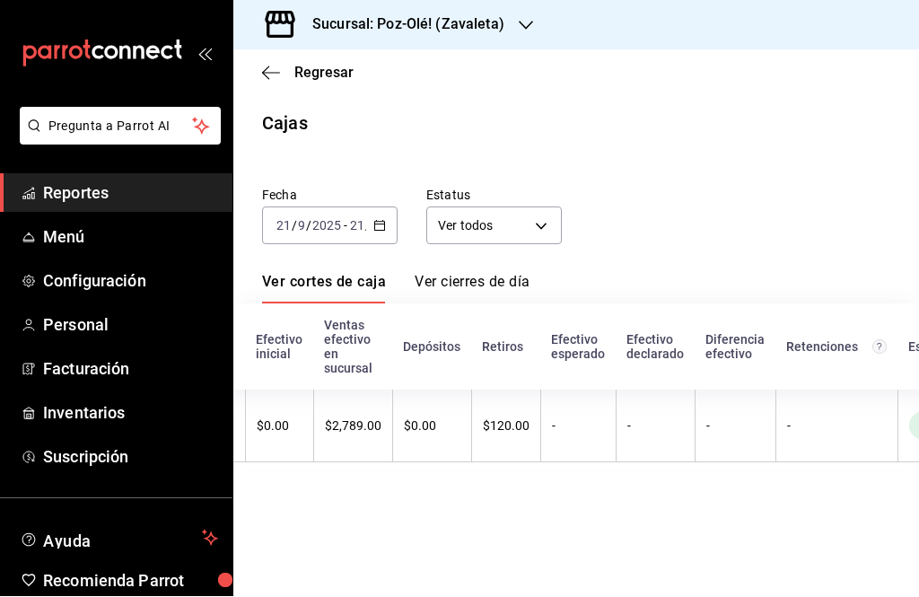
scroll to position [0, 315]
click at [377, 224] on icon "button" at bounding box center [379, 226] width 13 height 13
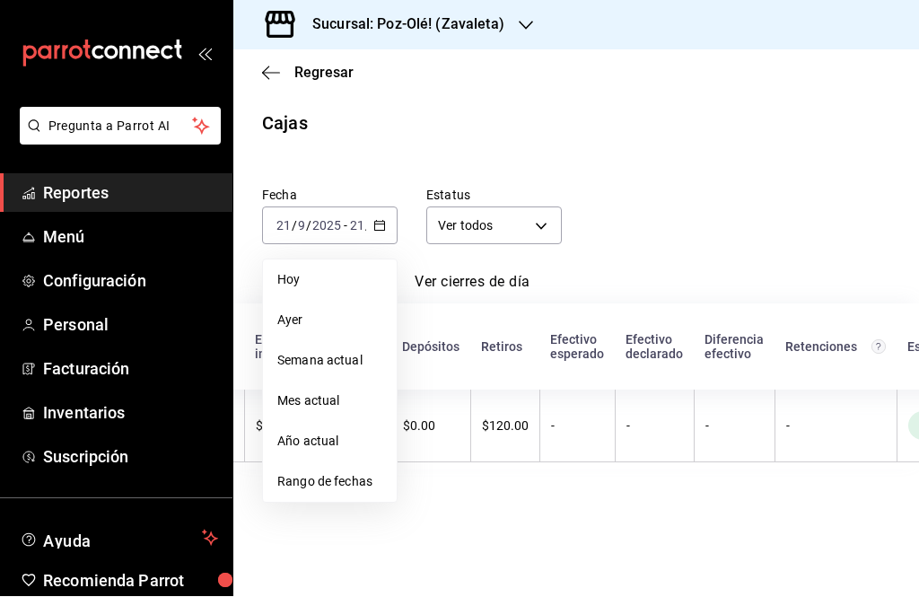
click at [312, 476] on span "Rango de fechas" at bounding box center [329, 482] width 105 height 19
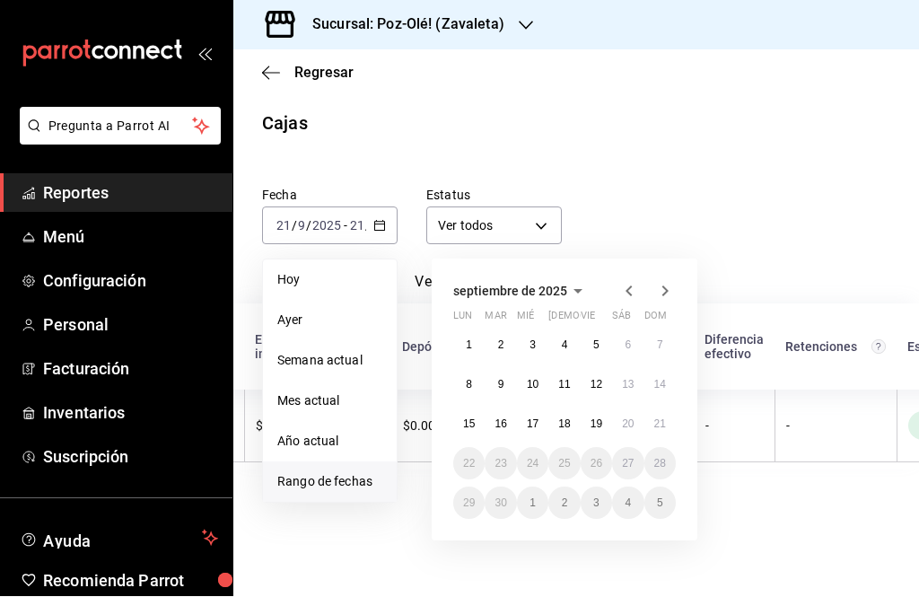
click at [623, 437] on button "20" at bounding box center [627, 424] width 31 height 32
click at [625, 424] on abbr "20" at bounding box center [628, 424] width 12 height 13
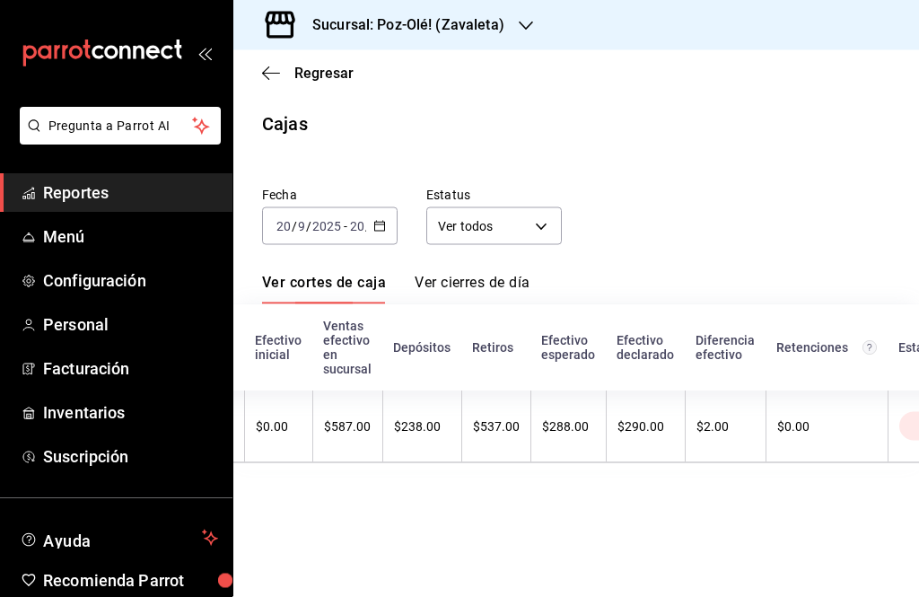
scroll to position [1, 0]
